Goal: Transaction & Acquisition: Purchase product/service

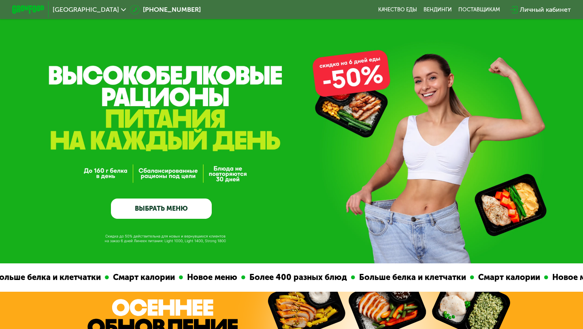
click at [163, 209] on link "ВЫБРАТЬ МЕНЮ" at bounding box center [161, 208] width 101 height 20
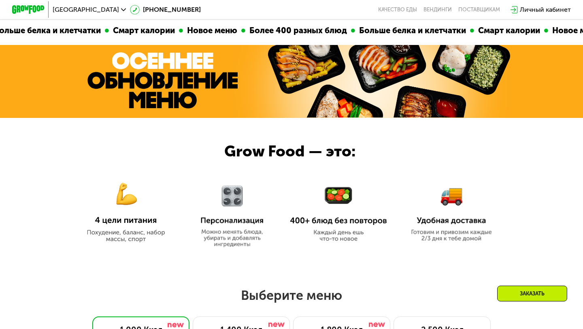
scroll to position [515, 0]
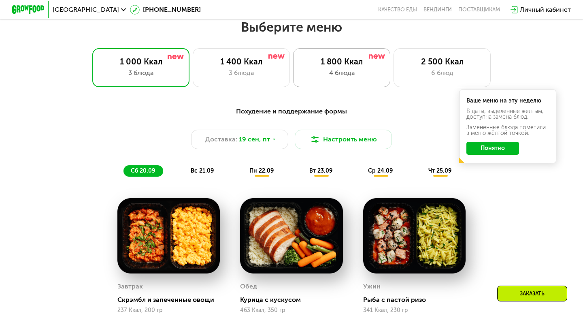
click at [303, 65] on div "1 800 Ккал" at bounding box center [342, 62] width 80 height 10
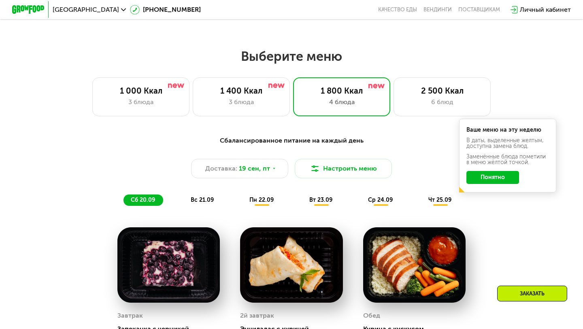
scroll to position [483, 0]
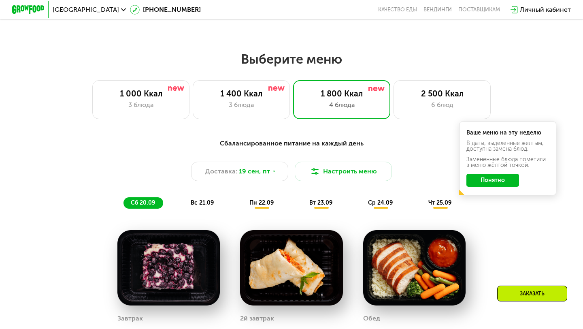
click at [483, 182] on button "Понятно" at bounding box center [492, 180] width 53 height 13
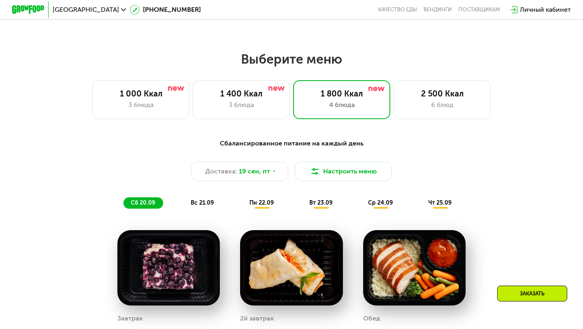
click at [264, 209] on div "Сбалансированное питание на каждый день Доставка: [DATE] Настроить меню сб 20.0…" at bounding box center [291, 174] width 489 height 80
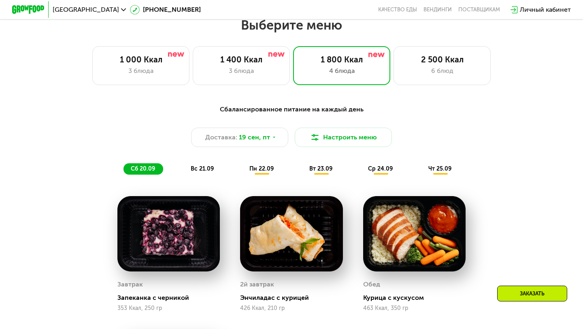
scroll to position [524, 0]
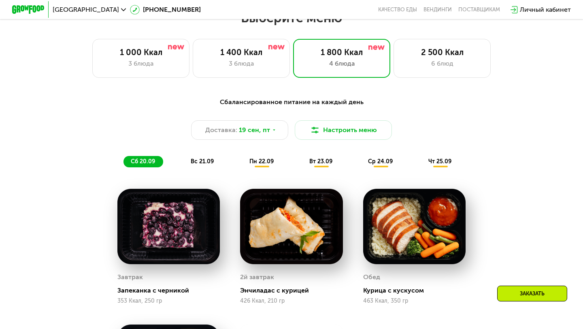
click at [265, 160] on span "пн 22.09" at bounding box center [261, 161] width 24 height 7
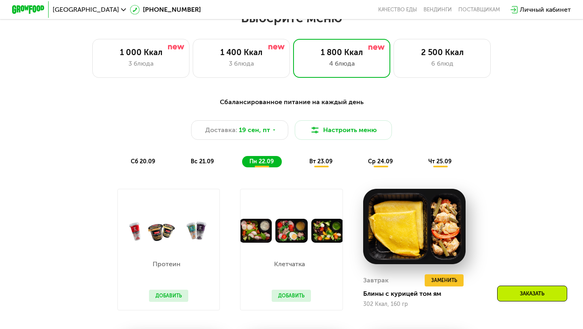
click at [138, 164] on span "сб 20.09" at bounding box center [143, 161] width 24 height 7
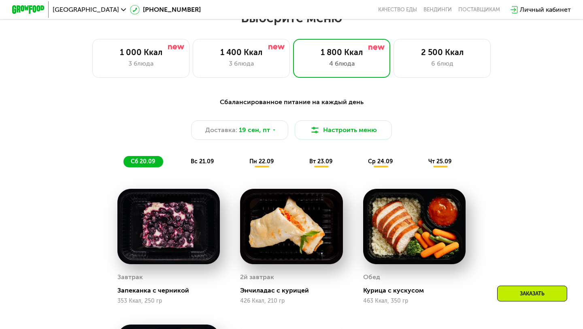
click at [276, 166] on div "пн 22.09" at bounding box center [262, 161] width 40 height 11
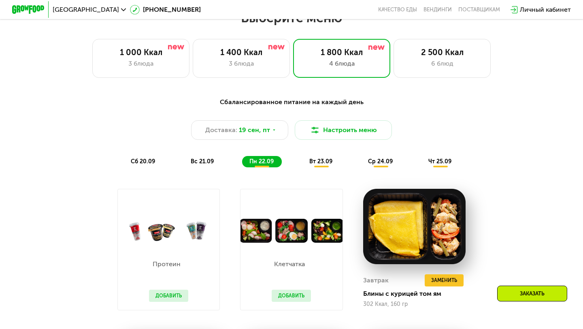
click at [310, 163] on span "вт 23.09" at bounding box center [320, 161] width 23 height 7
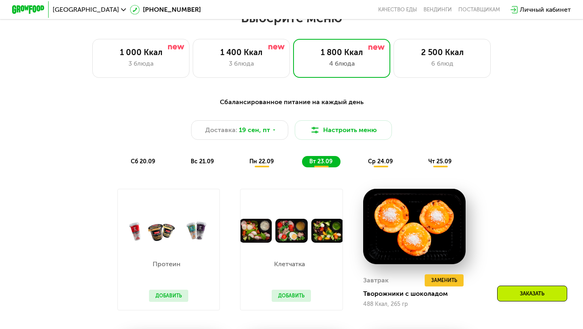
click at [353, 162] on div "сб 20.09 вс 21.09 пн 22.09 вт 23.09 ср 24.09 чт 25.09" at bounding box center [291, 161] width 336 height 11
click at [372, 162] on span "ср 24.09" at bounding box center [380, 161] width 25 height 7
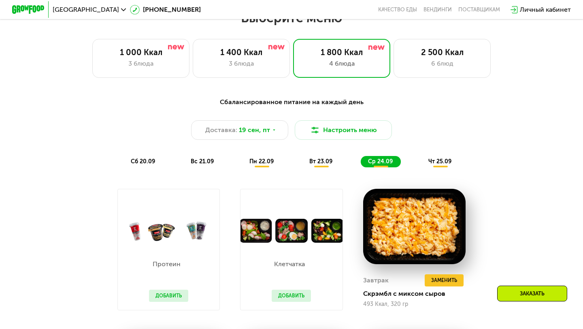
click at [436, 160] on span "чт 25.09" at bounding box center [439, 161] width 23 height 7
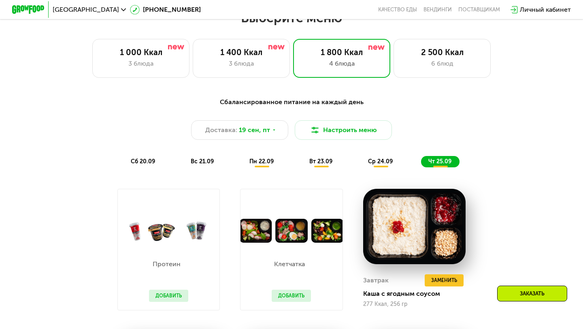
click at [332, 163] on span "вт 23.09" at bounding box center [320, 161] width 23 height 7
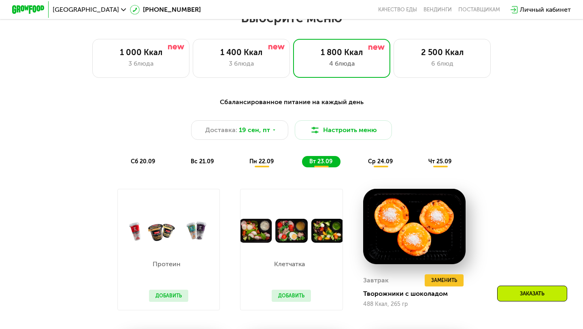
click at [273, 164] on span "пн 22.09" at bounding box center [261, 161] width 24 height 7
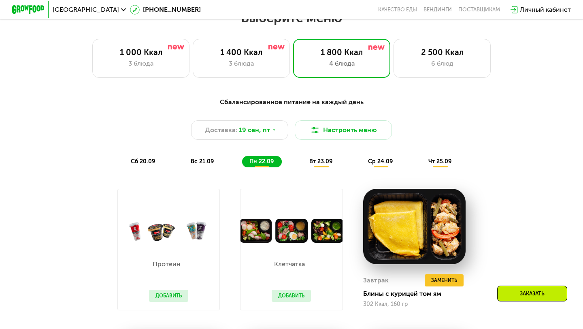
click at [323, 162] on span "вт 23.09" at bounding box center [320, 161] width 23 height 7
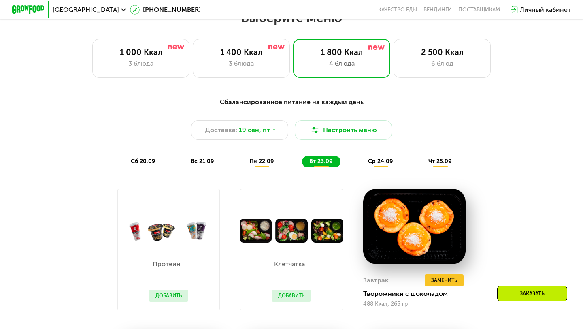
click at [368, 164] on span "ср 24.09" at bounding box center [380, 161] width 25 height 7
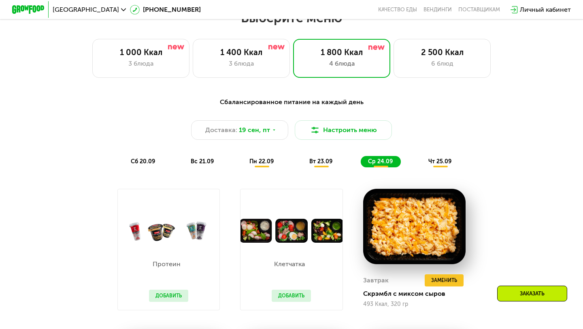
click at [267, 169] on div "Сбалансированное питание на каждый день Доставка: [DATE] Настроить меню сб 20.0…" at bounding box center [291, 132] width 489 height 80
click at [266, 166] on div "пн 22.09" at bounding box center [262, 161] width 40 height 11
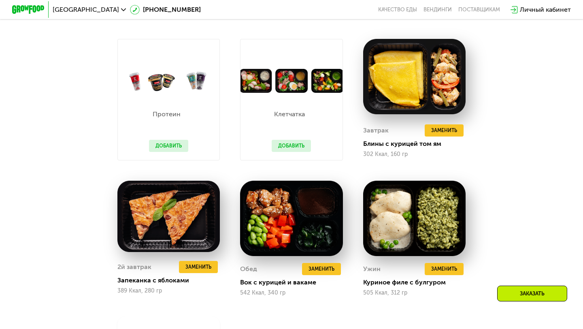
scroll to position [676, 0]
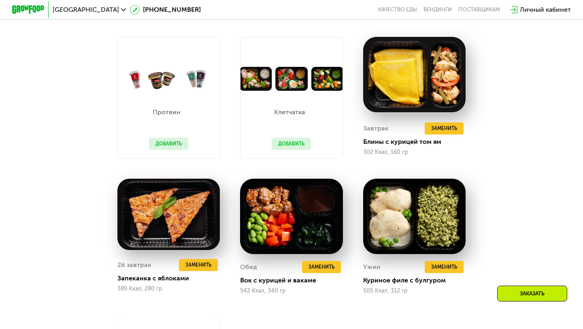
click at [293, 146] on button "Добавить" at bounding box center [291, 144] width 39 height 12
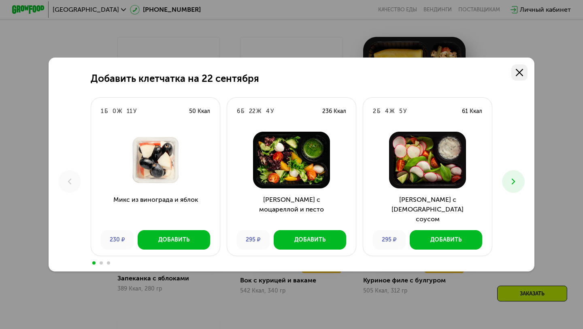
click at [518, 72] on icon at bounding box center [519, 72] width 7 height 7
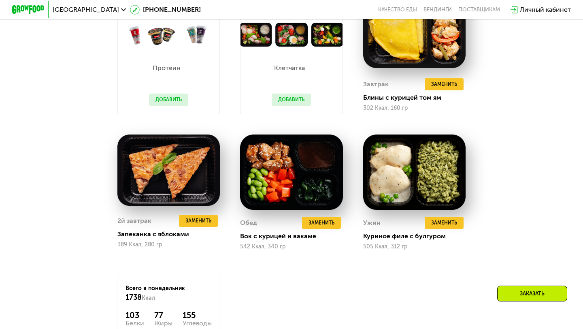
scroll to position [721, 0]
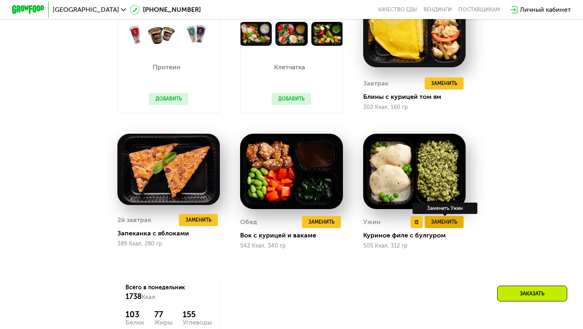
click at [443, 223] on span "Заменить" at bounding box center [444, 222] width 26 height 8
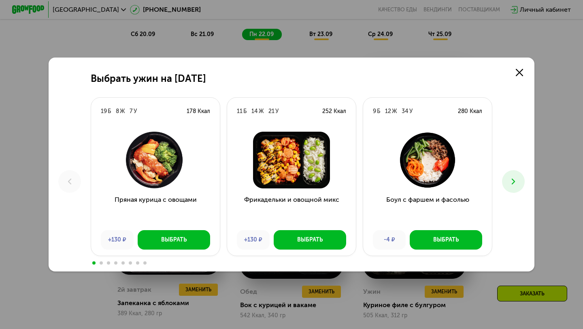
scroll to position [648, 0]
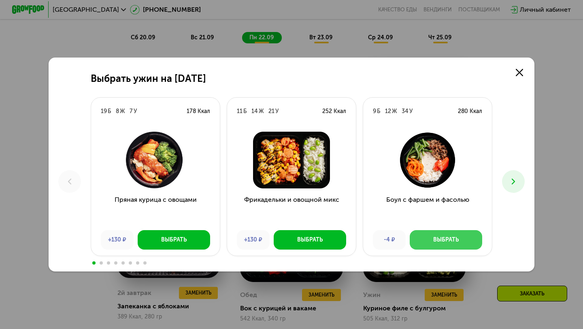
click at [437, 236] on div "Выбрать" at bounding box center [446, 240] width 26 height 8
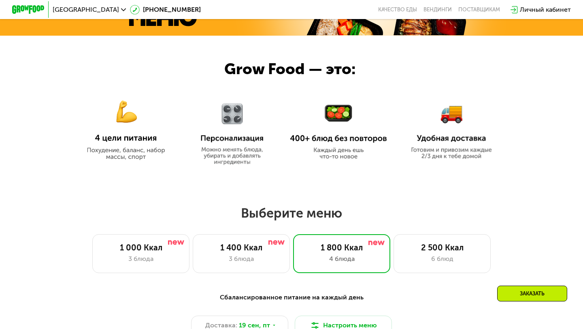
scroll to position [335, 0]
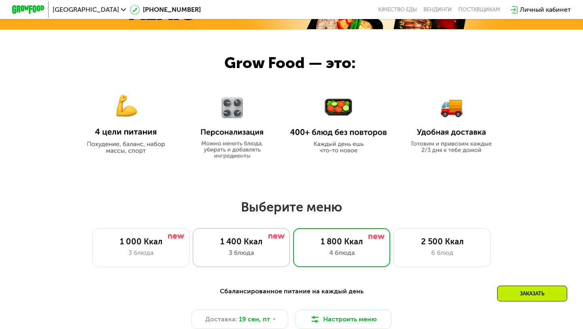
click at [268, 240] on div "1 400 Ккал" at bounding box center [241, 241] width 80 height 10
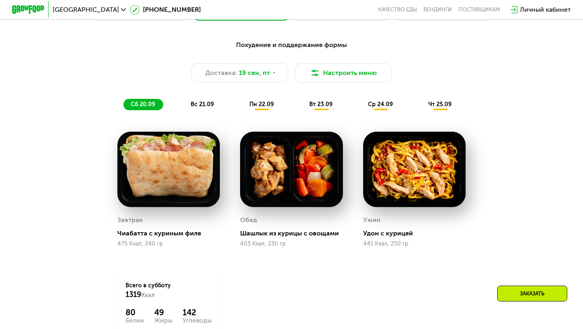
scroll to position [586, 0]
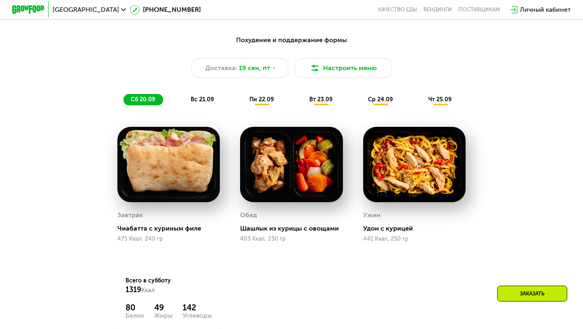
click at [206, 98] on span "вс 21.09" at bounding box center [202, 99] width 23 height 7
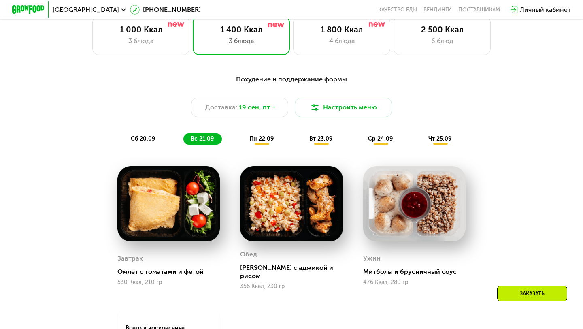
scroll to position [487, 0]
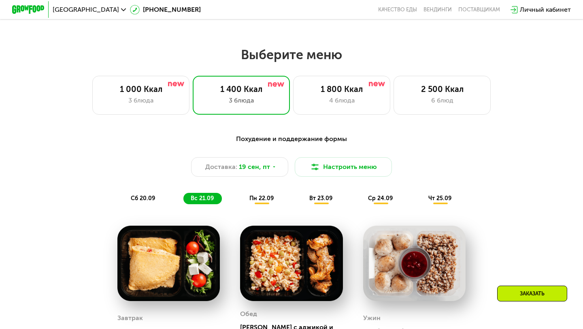
click at [268, 196] on span "пн 22.09" at bounding box center [261, 198] width 24 height 7
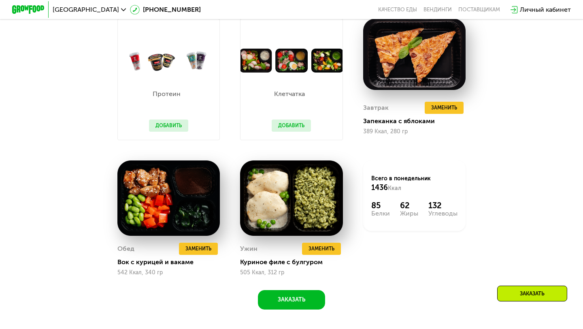
scroll to position [693, 0]
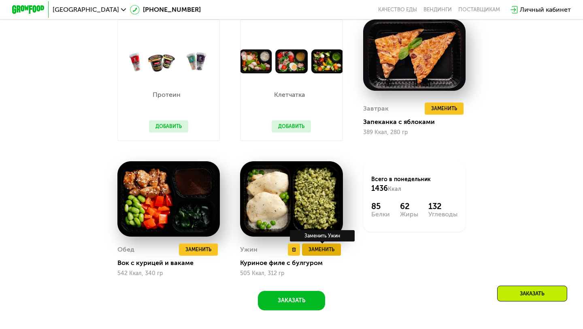
click at [323, 253] on button "Заменить" at bounding box center [321, 249] width 39 height 12
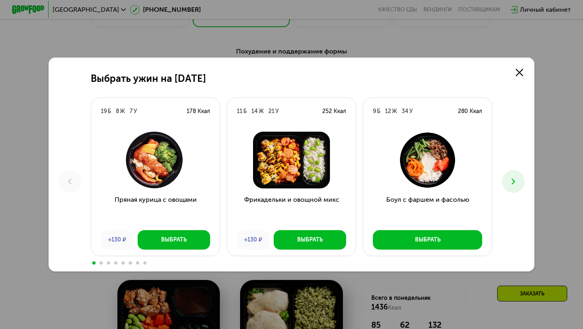
scroll to position [571, 0]
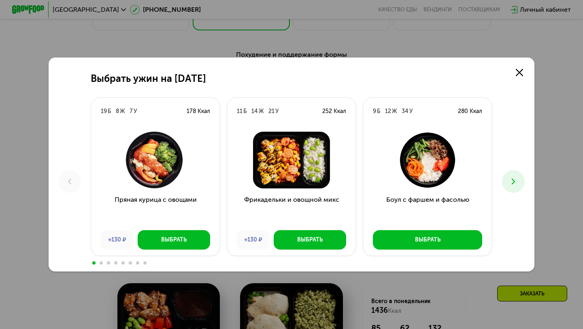
click at [519, 173] on button at bounding box center [513, 181] width 23 height 23
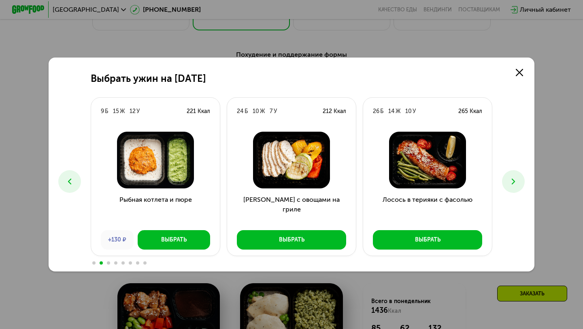
click at [516, 186] on icon at bounding box center [514, 182] width 10 height 10
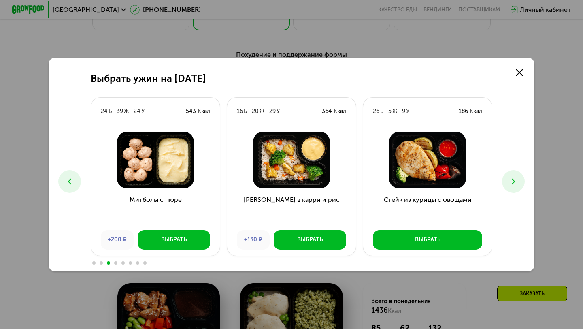
click at [64, 180] on button at bounding box center [69, 181] width 23 height 23
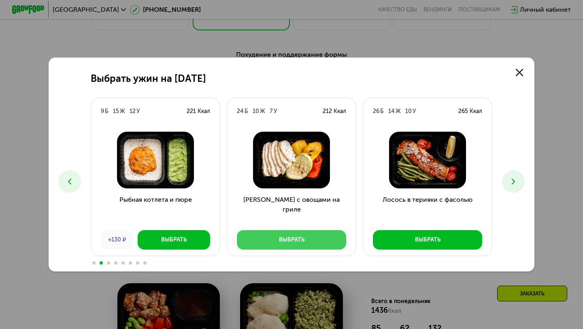
click at [287, 236] on div "Выбрать" at bounding box center [292, 240] width 26 height 8
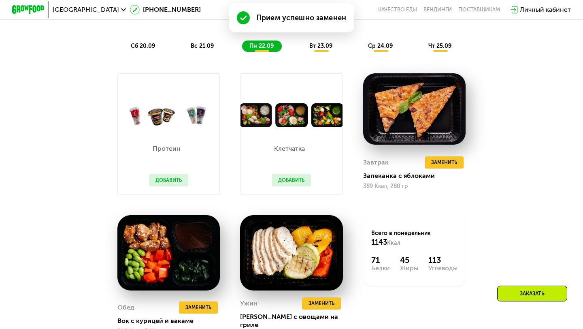
scroll to position [662, 0]
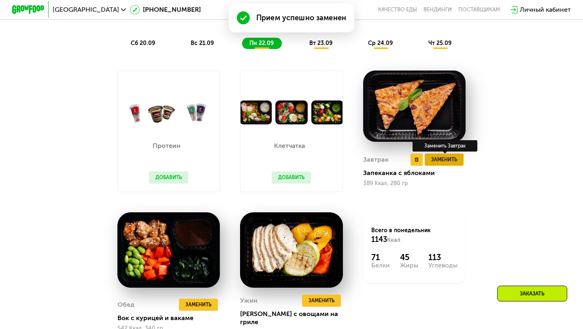
click at [430, 159] on button "Заменить" at bounding box center [444, 159] width 39 height 12
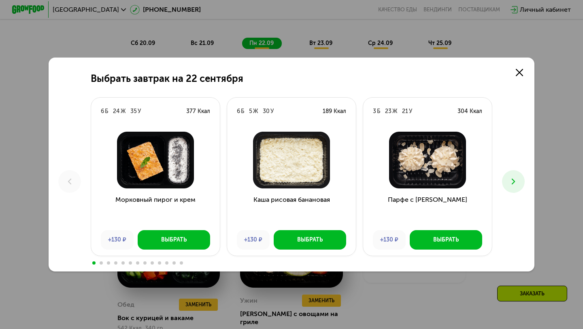
click at [509, 178] on icon at bounding box center [514, 182] width 10 height 10
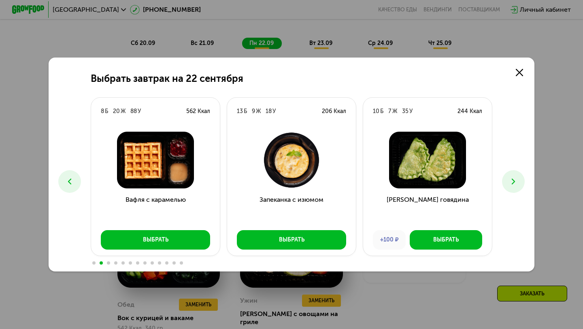
click at [509, 178] on icon at bounding box center [514, 182] width 10 height 10
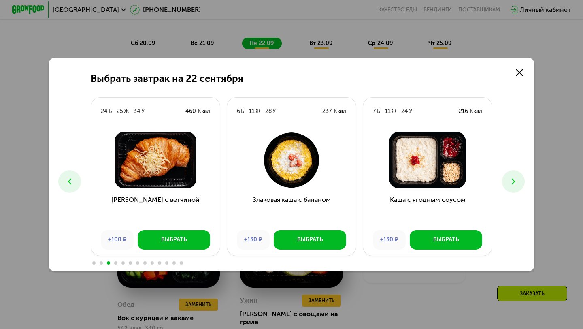
click at [509, 178] on icon at bounding box center [514, 182] width 10 height 10
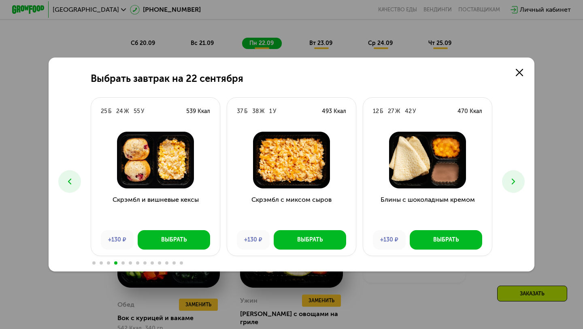
click at [509, 178] on icon at bounding box center [514, 182] width 10 height 10
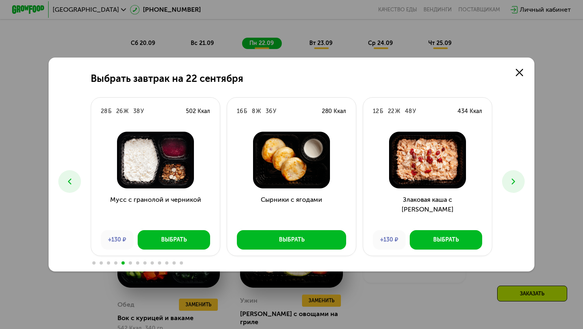
click at [513, 181] on use at bounding box center [513, 182] width 3 height 6
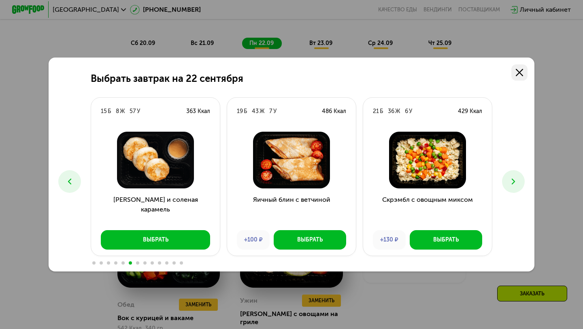
click at [518, 73] on icon at bounding box center [519, 72] width 7 height 7
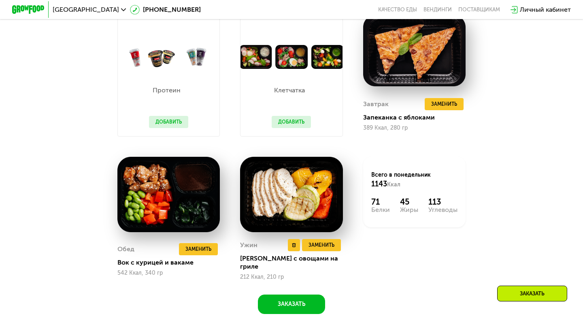
scroll to position [726, 0]
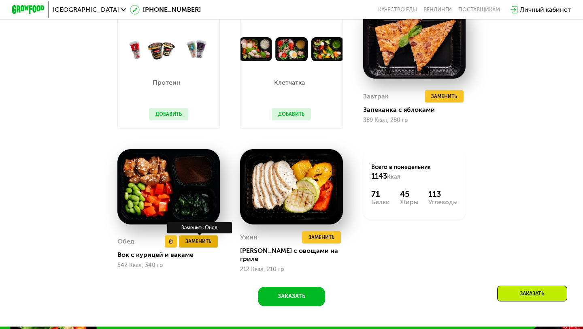
click at [196, 237] on span "Заменить" at bounding box center [198, 241] width 26 height 8
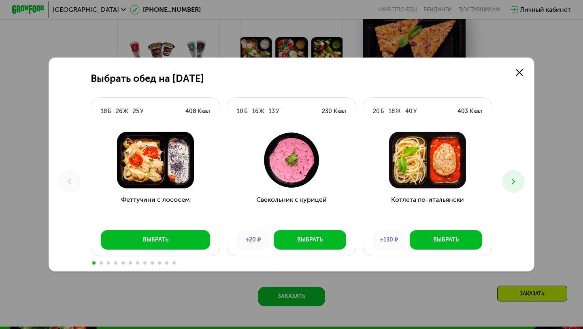
click at [513, 175] on button at bounding box center [513, 181] width 23 height 23
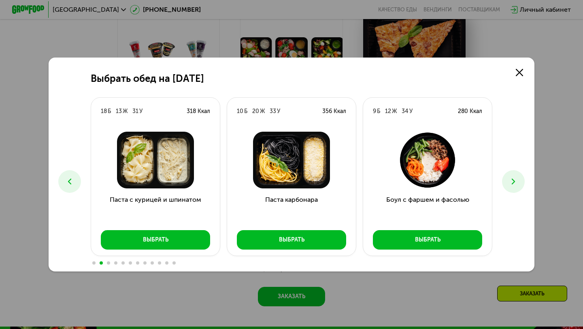
click at [513, 175] on button at bounding box center [513, 181] width 23 height 23
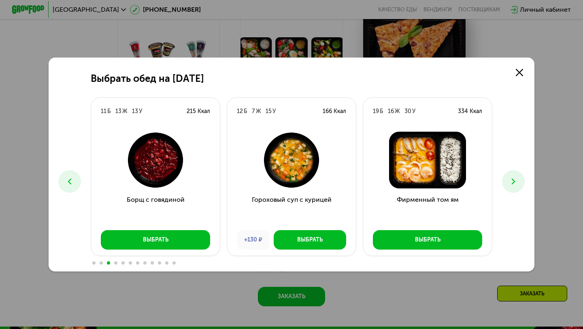
click at [510, 186] on button at bounding box center [513, 181] width 23 height 23
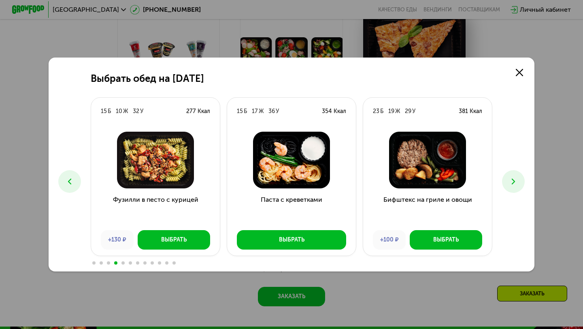
click at [68, 183] on icon at bounding box center [70, 182] width 10 height 10
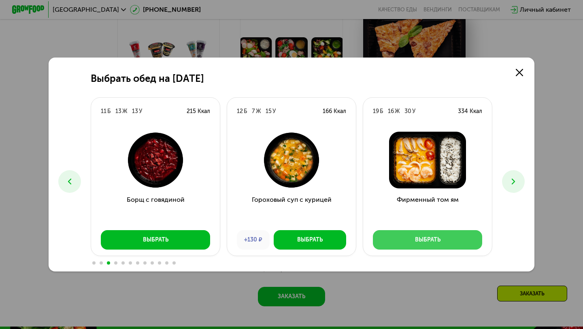
click at [454, 235] on button "Выбрать" at bounding box center [427, 239] width 109 height 19
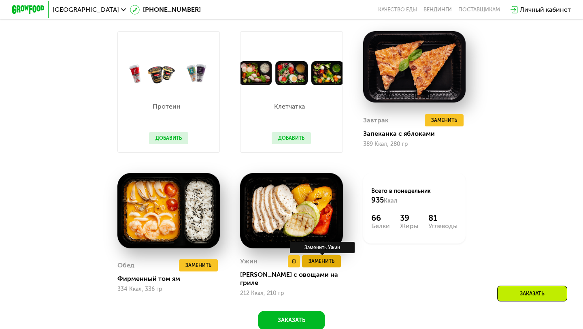
scroll to position [679, 0]
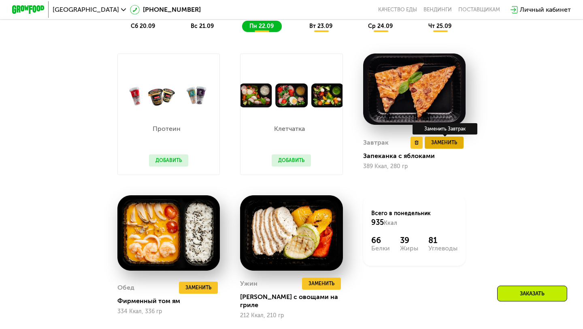
click at [449, 142] on span "Заменить" at bounding box center [444, 142] width 26 height 8
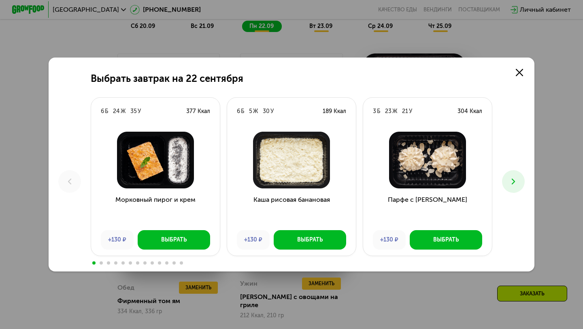
click at [513, 189] on button at bounding box center [513, 181] width 23 height 23
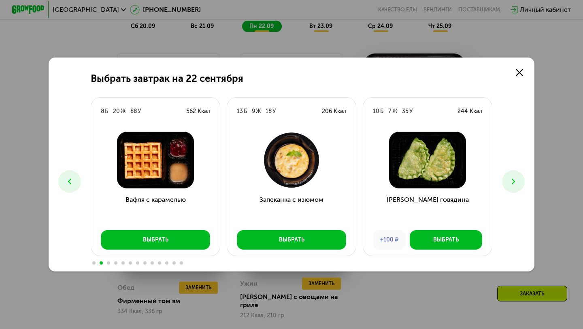
click at [513, 189] on button at bounding box center [513, 181] width 23 height 23
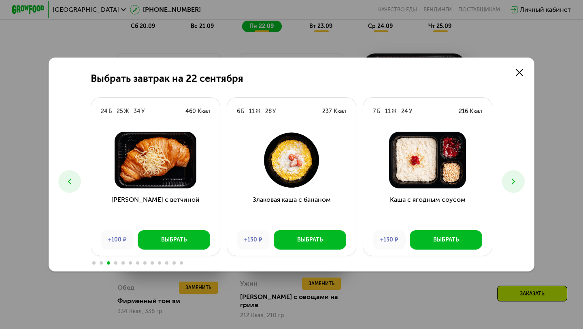
click at [507, 179] on button at bounding box center [513, 181] width 23 height 23
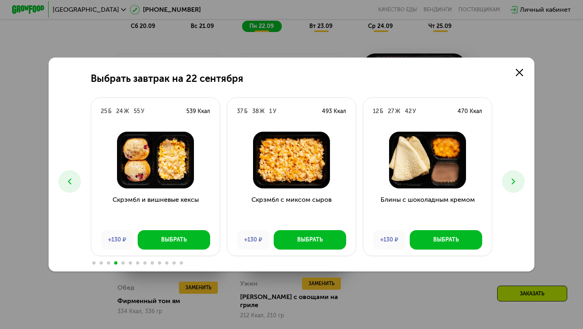
click at [507, 179] on button at bounding box center [513, 181] width 23 height 23
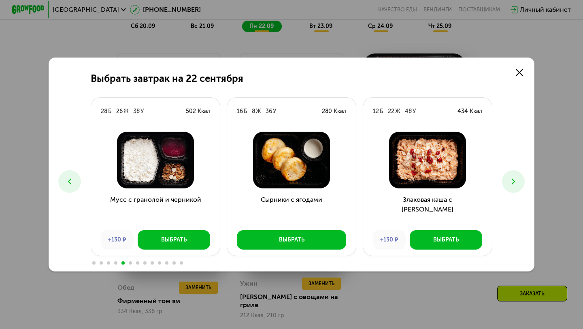
click at [507, 179] on button at bounding box center [513, 181] width 23 height 23
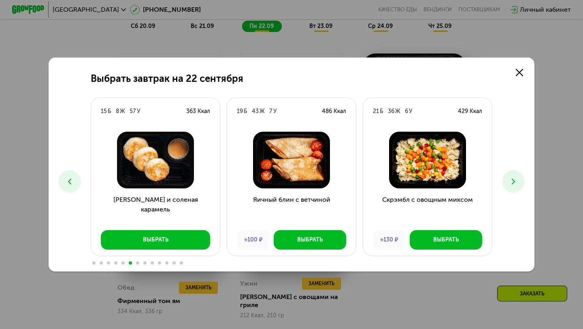
click at [507, 179] on button at bounding box center [513, 181] width 23 height 23
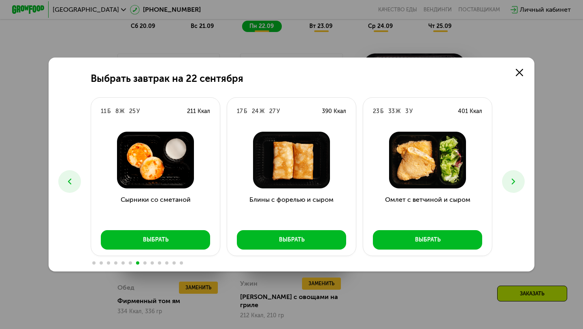
click at [511, 187] on button at bounding box center [513, 181] width 23 height 23
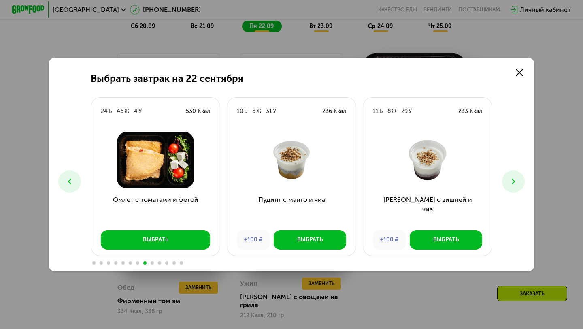
click at [511, 187] on button at bounding box center [513, 181] width 23 height 23
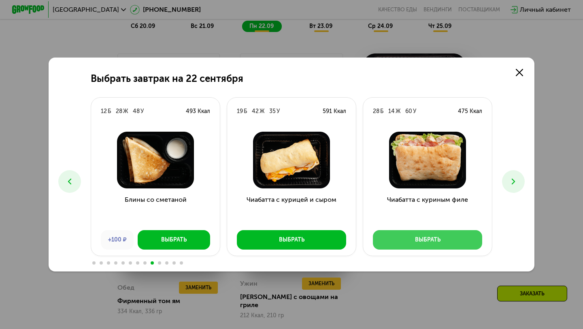
click at [427, 238] on div "Выбрать" at bounding box center [428, 240] width 26 height 8
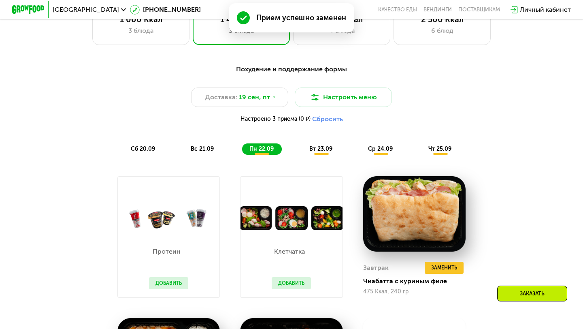
scroll to position [556, 0]
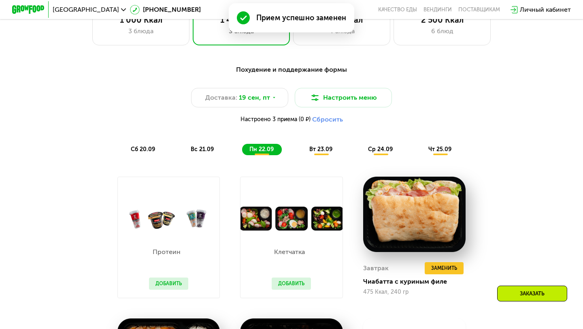
click at [321, 152] on span "вт 23.09" at bounding box center [320, 149] width 23 height 7
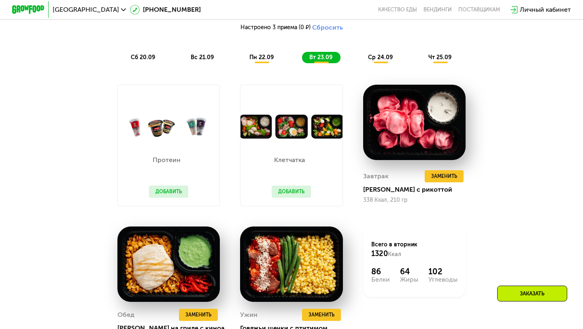
scroll to position [649, 0]
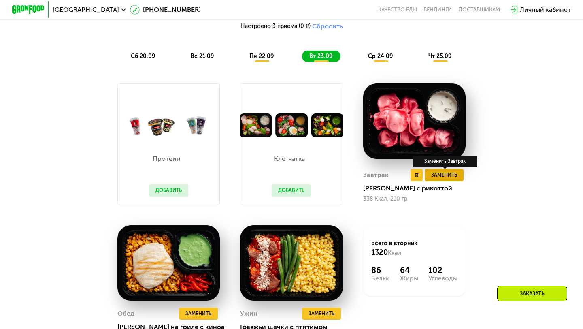
click at [438, 174] on span "Заменить" at bounding box center [444, 175] width 26 height 8
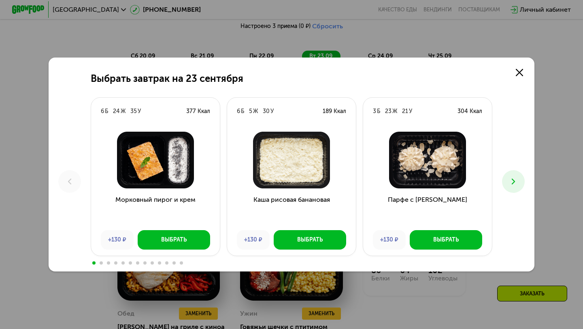
click at [523, 184] on button at bounding box center [513, 181] width 23 height 23
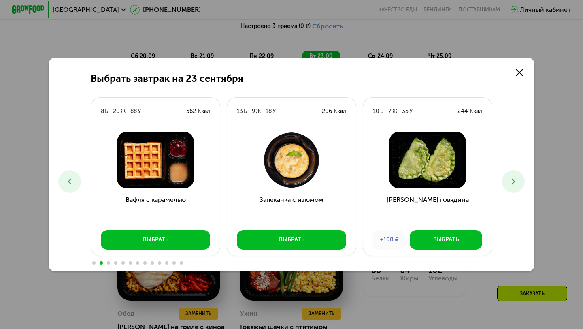
click at [518, 183] on button at bounding box center [513, 181] width 23 height 23
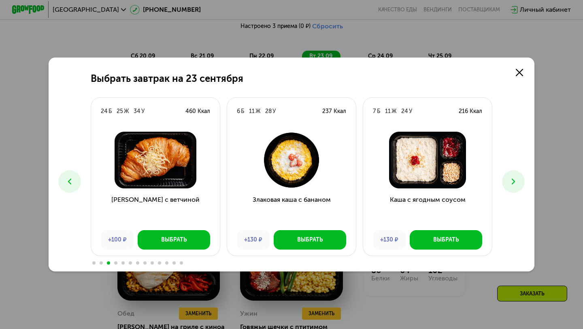
click at [518, 183] on button at bounding box center [513, 181] width 23 height 23
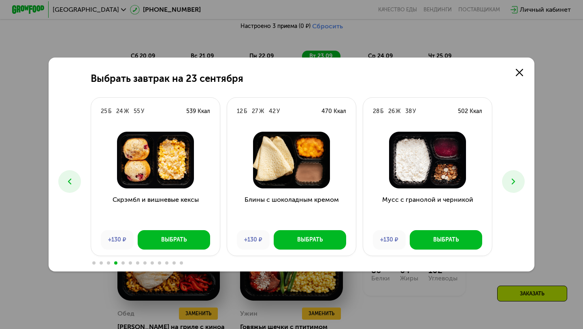
click at [518, 183] on button at bounding box center [513, 181] width 23 height 23
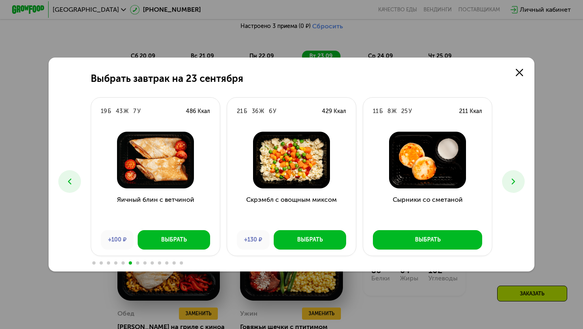
click at [518, 183] on button at bounding box center [513, 181] width 23 height 23
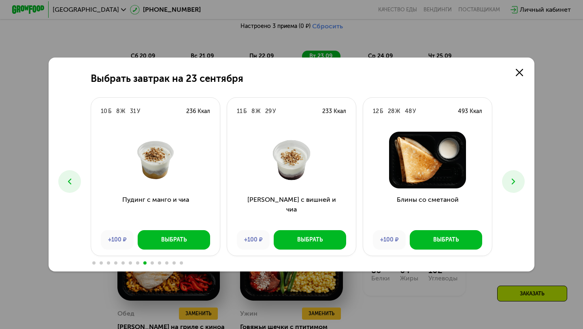
click at [518, 183] on button at bounding box center [513, 181] width 23 height 23
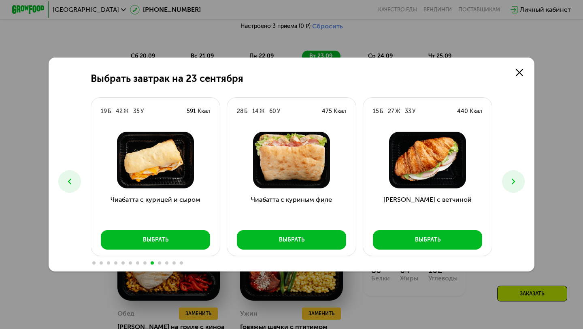
click at [518, 183] on button at bounding box center [513, 181] width 23 height 23
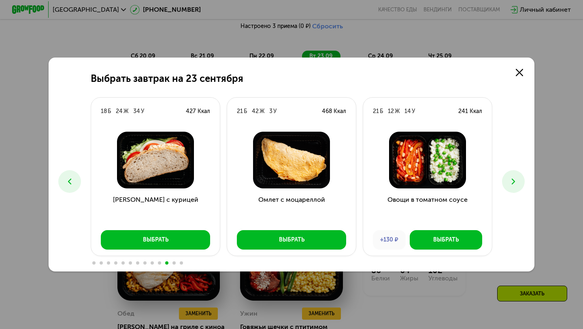
click at [518, 183] on button at bounding box center [513, 181] width 23 height 23
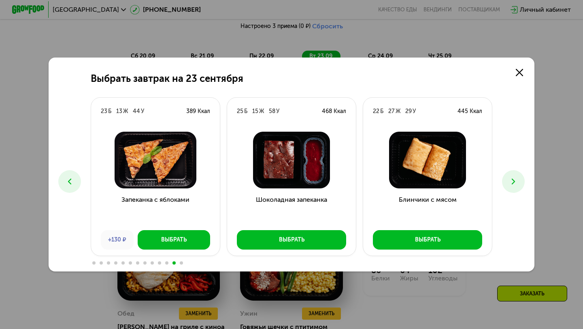
click at [518, 183] on button at bounding box center [513, 181] width 23 height 23
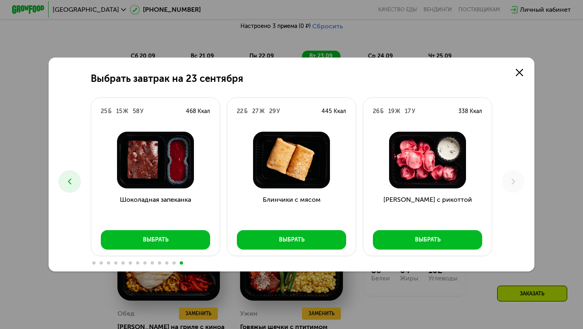
click at [64, 181] on button at bounding box center [69, 181] width 23 height 23
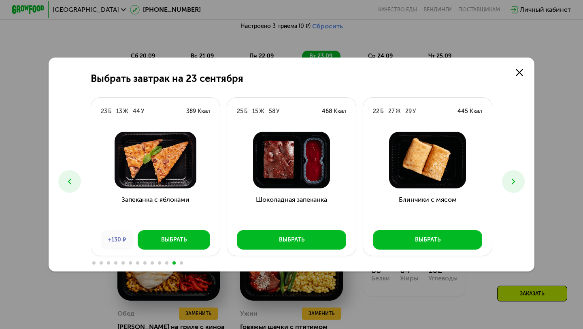
click at [64, 181] on button at bounding box center [69, 181] width 23 height 23
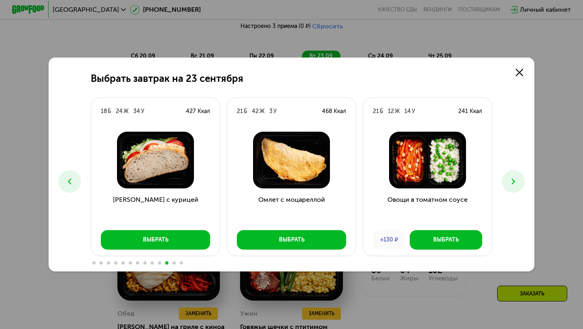
click at [66, 180] on icon at bounding box center [70, 182] width 10 height 10
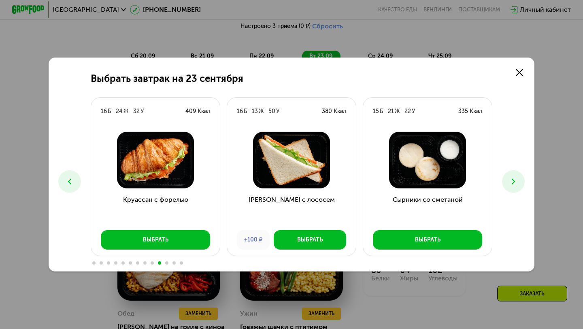
click at [78, 183] on button at bounding box center [69, 181] width 23 height 23
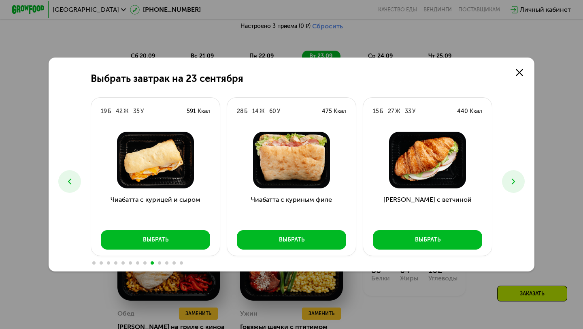
click at [78, 183] on button at bounding box center [69, 181] width 23 height 23
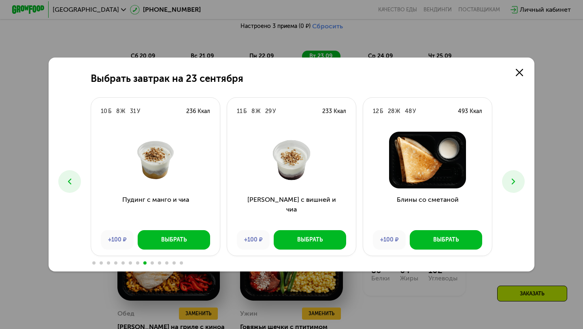
click at [160, 36] on div "Выбрать завтрак на [DATE] 6 Б 24 Ж 35 У 377 Ккал Морковный пирог и крем +130 ₽ …" at bounding box center [291, 164] width 583 height 329
click at [519, 77] on link at bounding box center [519, 72] width 16 height 16
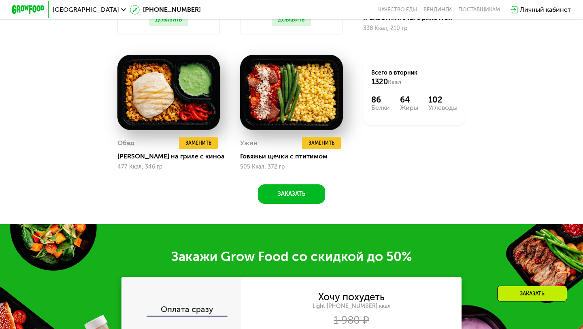
scroll to position [825, 0]
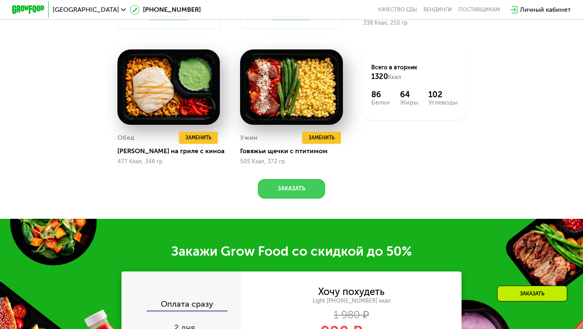
click at [289, 191] on button "Заказать" at bounding box center [291, 188] width 67 height 19
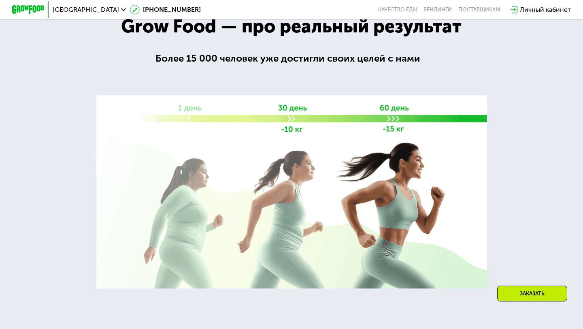
scroll to position [1309, 0]
